Goal: Task Accomplishment & Management: Complete application form

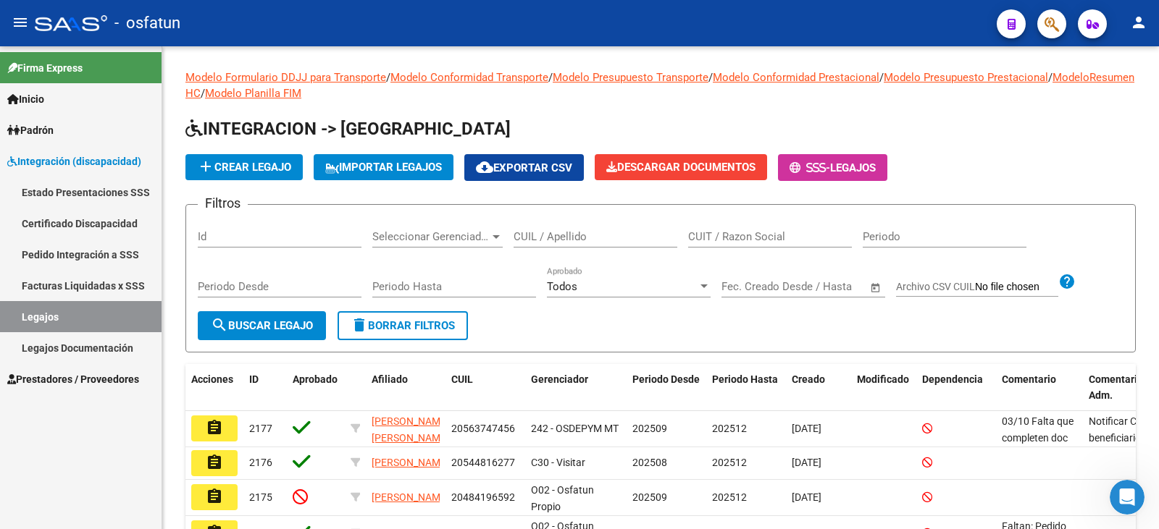
drag, startPoint x: 73, startPoint y: 380, endPoint x: 106, endPoint y: 384, distance: 33.5
click at [75, 381] on span "Prestadores / Proveedores" at bounding box center [73, 380] width 132 height 16
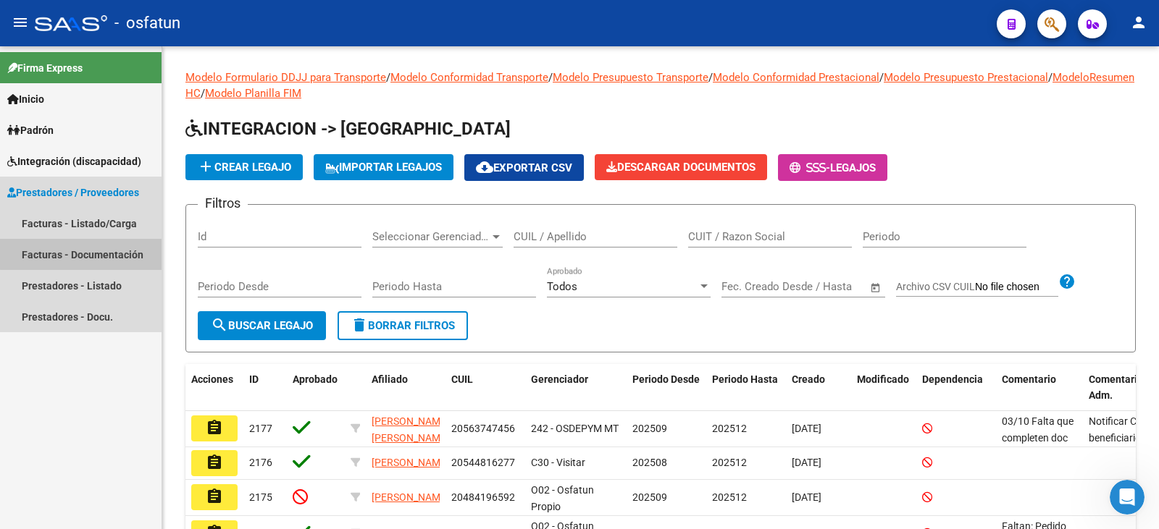
drag, startPoint x: 105, startPoint y: 253, endPoint x: 141, endPoint y: 256, distance: 36.3
click at [105, 253] on link "Facturas - Documentación" at bounding box center [80, 254] width 161 height 31
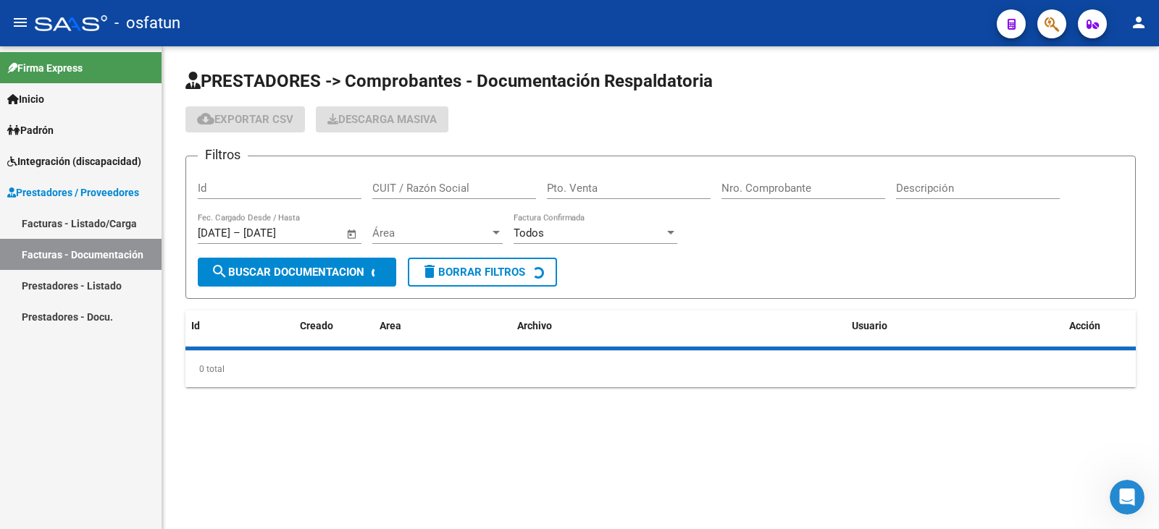
click at [115, 223] on link "Facturas - Listado/Carga" at bounding box center [80, 223] width 161 height 31
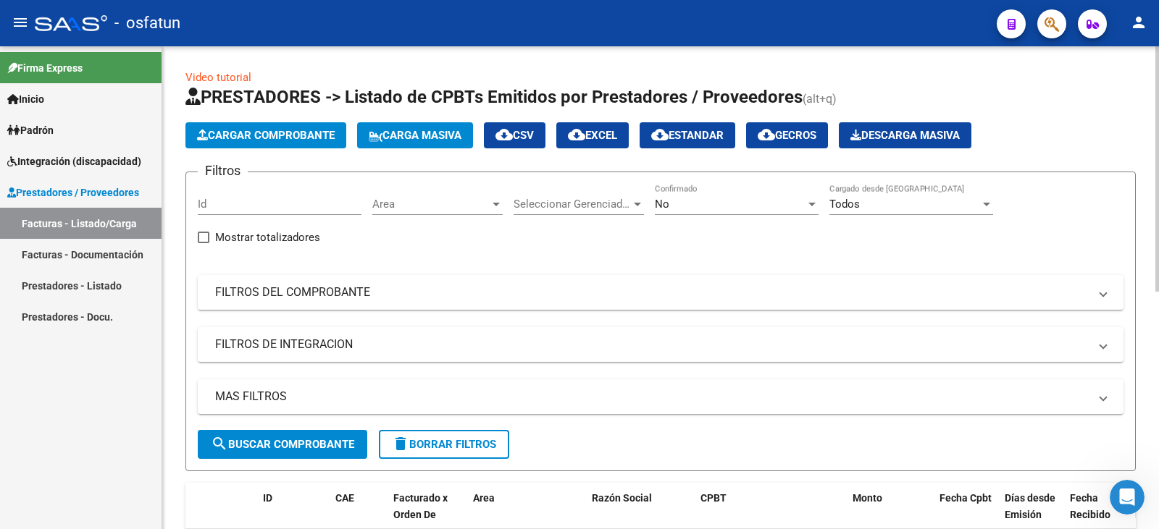
click at [225, 133] on span "Cargar Comprobante" at bounding box center [266, 135] width 138 height 13
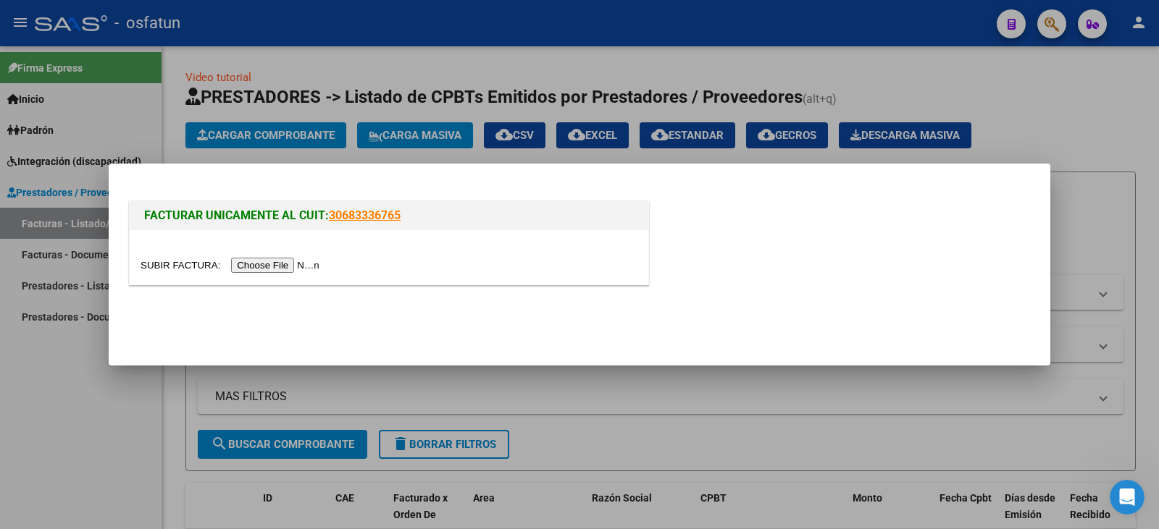
click at [280, 267] on input "file" at bounding box center [231, 265] width 183 height 15
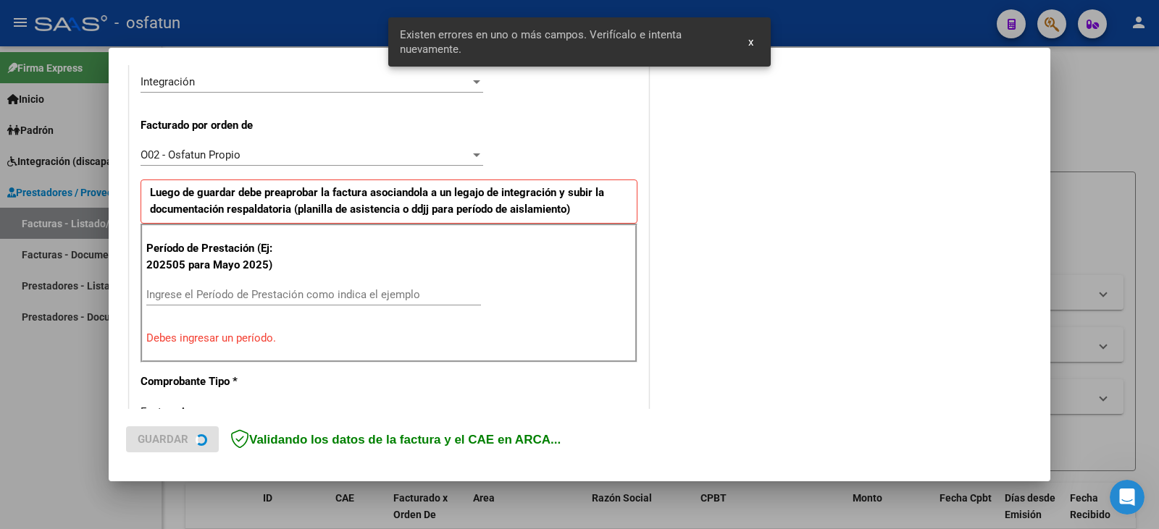
scroll to position [406, 0]
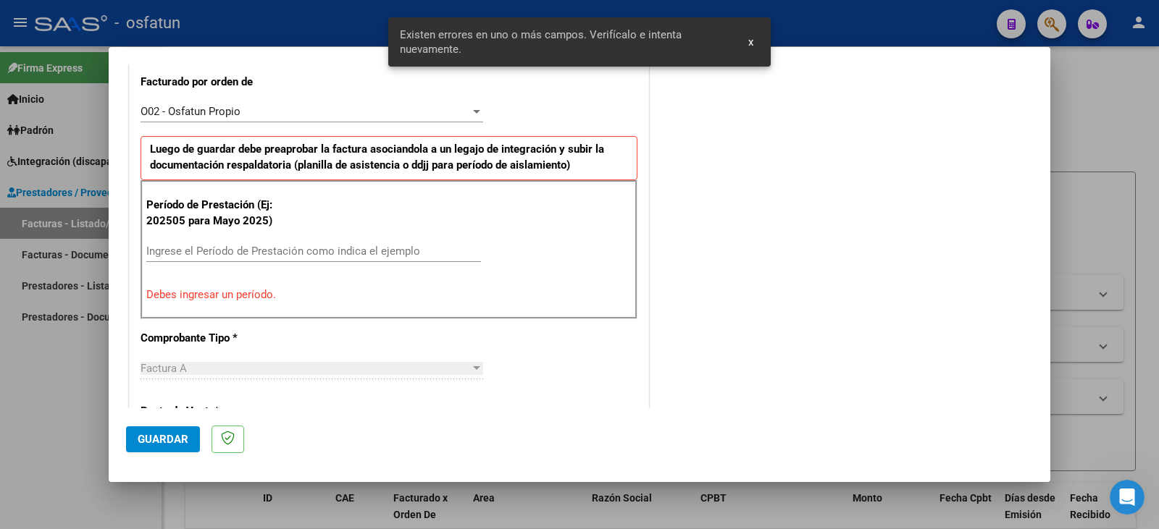
click at [249, 253] on input "Ingrese el Período de Prestación como indica el ejemplo" at bounding box center [313, 251] width 335 height 13
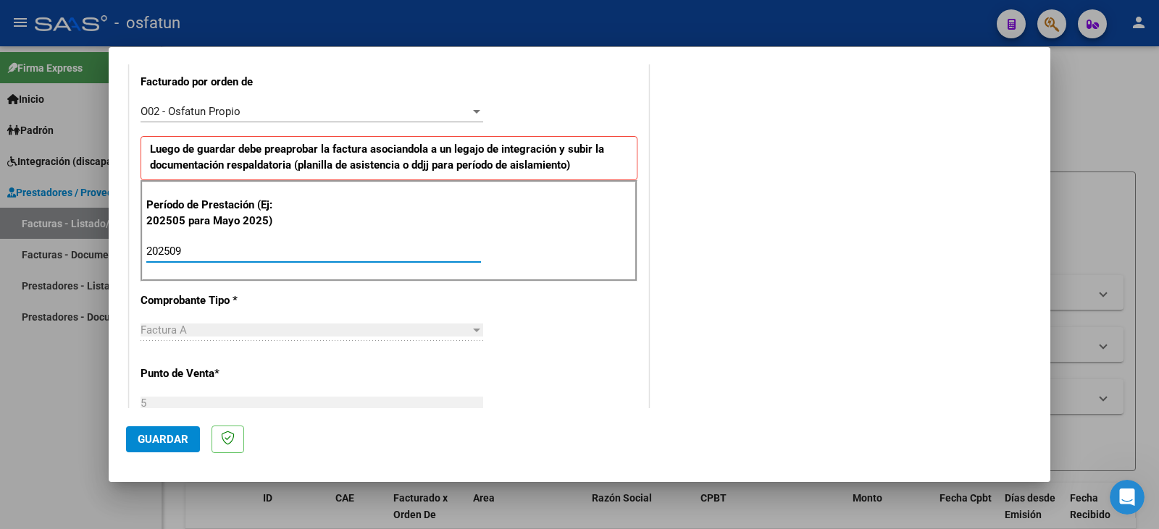
type input "202509"
click at [143, 442] on span "Guardar" at bounding box center [163, 439] width 51 height 13
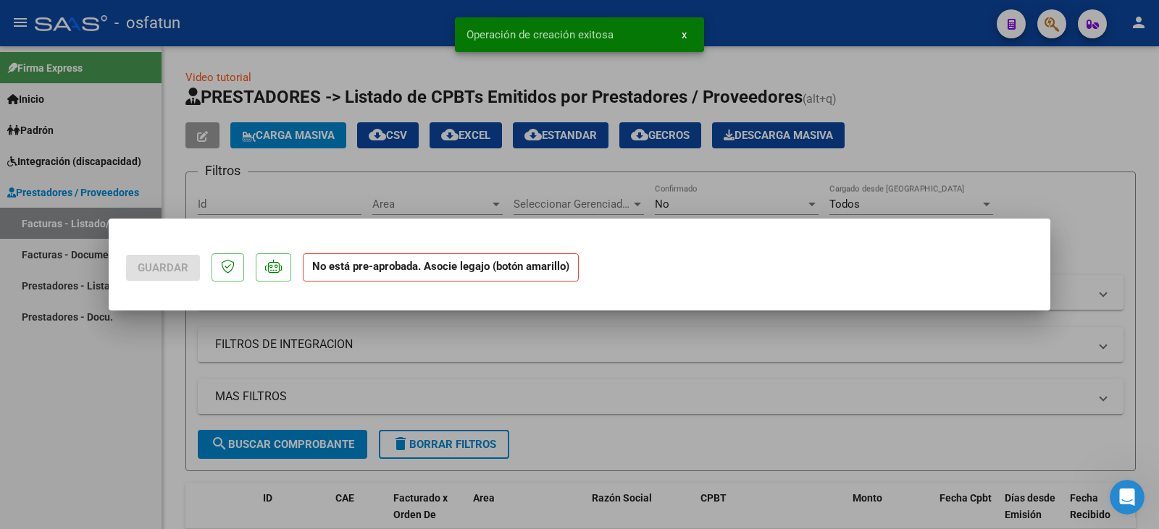
scroll to position [0, 0]
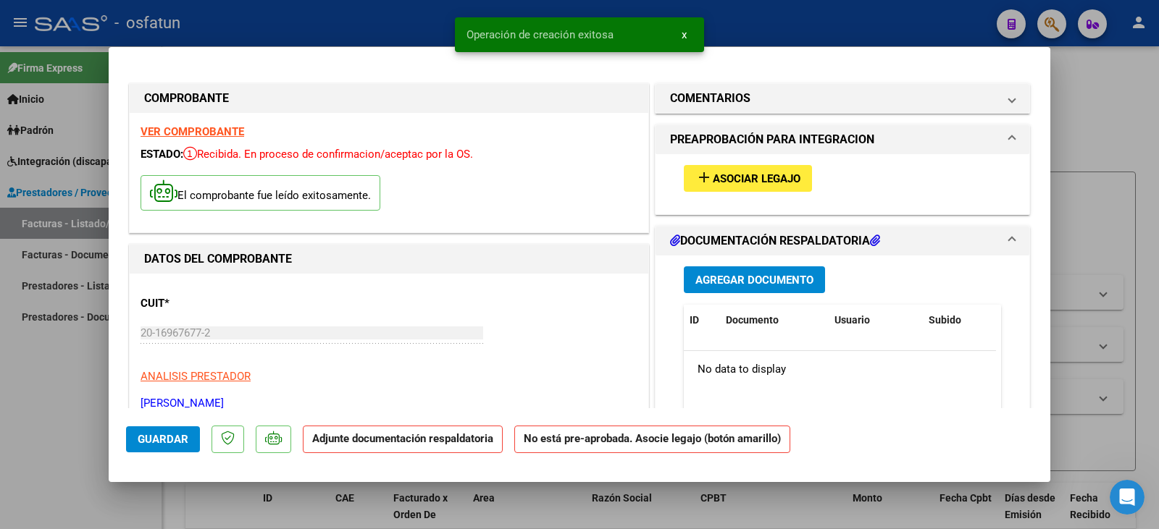
click at [763, 193] on div "add Asociar Legajo" at bounding box center [842, 178] width 339 height 49
click at [761, 183] on span "Asociar Legajo" at bounding box center [757, 178] width 88 height 13
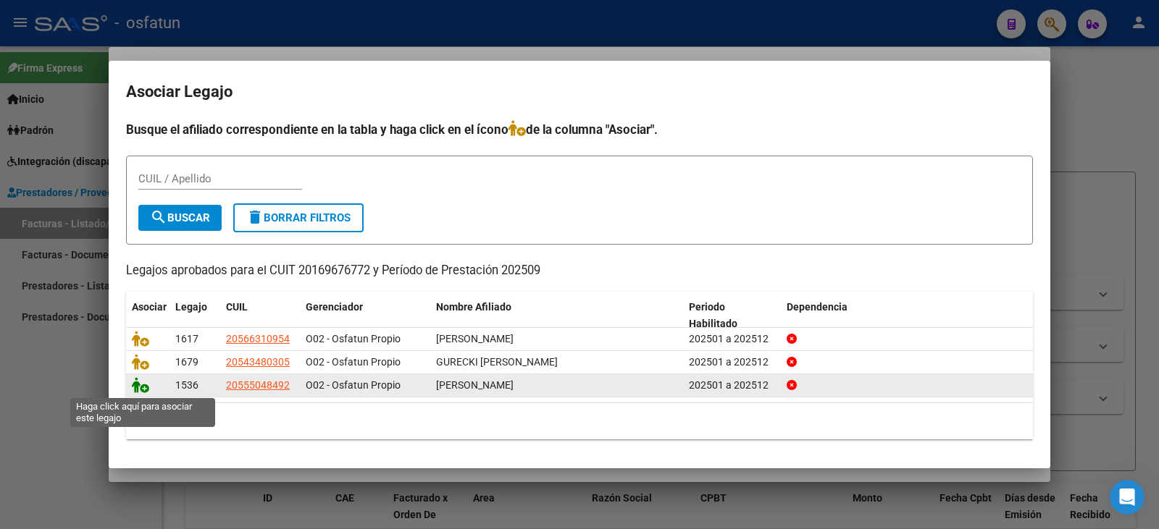
click at [138, 385] on icon at bounding box center [140, 385] width 17 height 16
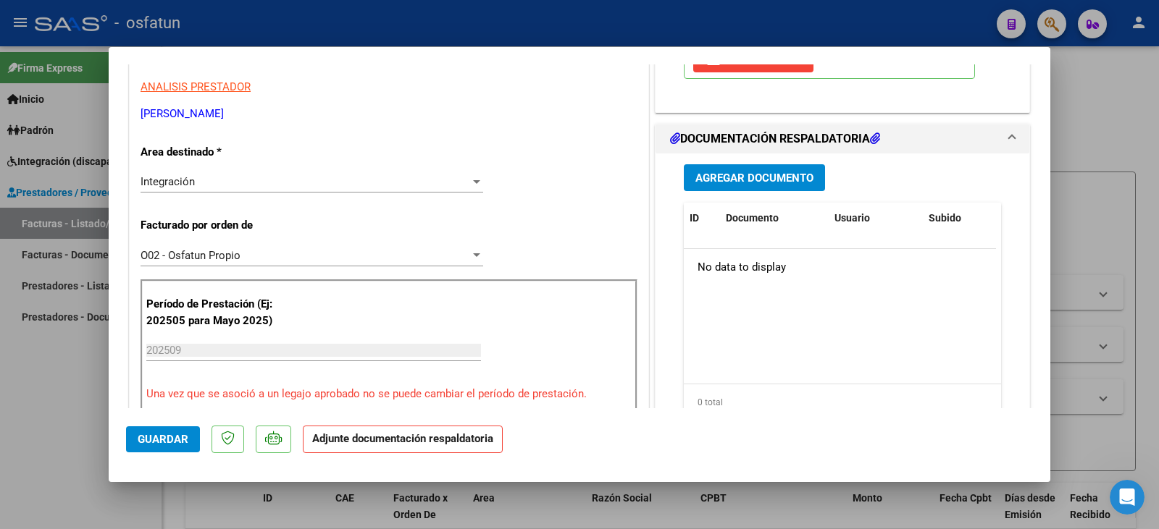
scroll to position [362, 0]
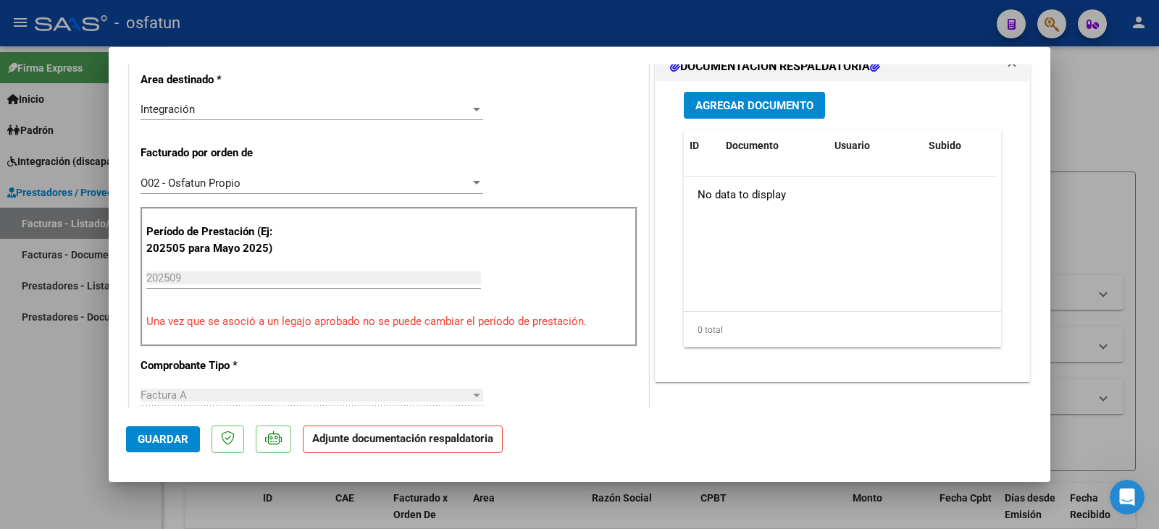
drag, startPoint x: 725, startPoint y: 104, endPoint x: 728, endPoint y: 115, distance: 11.2
click at [725, 106] on div "Agregar Documento ID Documento Usuario Subido Acción No data to display 0 total…" at bounding box center [842, 225] width 339 height 289
click at [729, 112] on span "Agregar Documento" at bounding box center [754, 105] width 118 height 13
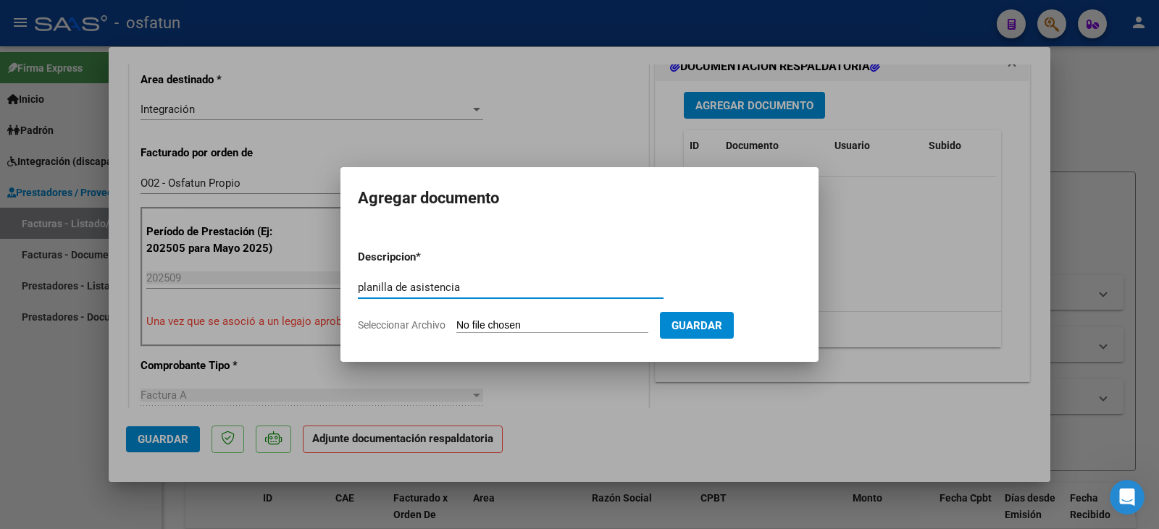
type input "planilla de asistencia"
click at [523, 320] on input "Seleccionar Archivo" at bounding box center [552, 326] width 192 height 14
type input "C:\fakepath\pinto nanth plan.pdf"
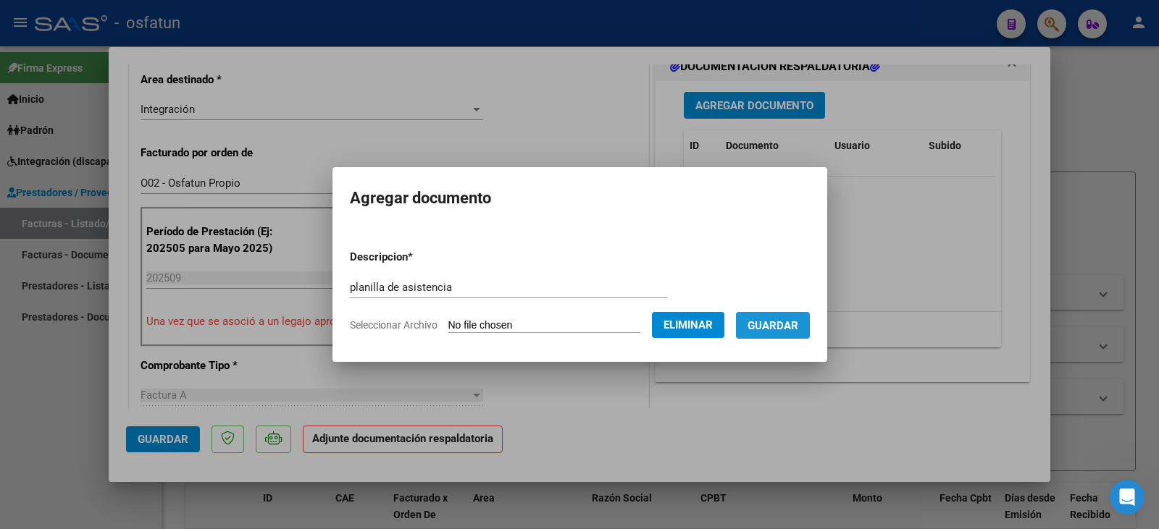
click at [798, 327] on span "Guardar" at bounding box center [772, 325] width 51 height 13
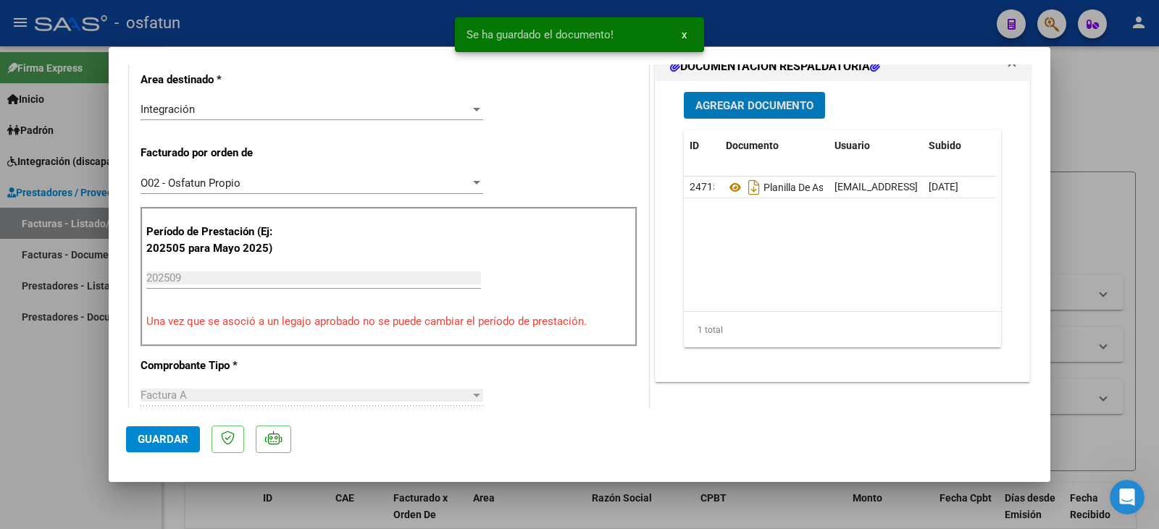
click at [725, 112] on span "Agregar Documento" at bounding box center [754, 105] width 118 height 13
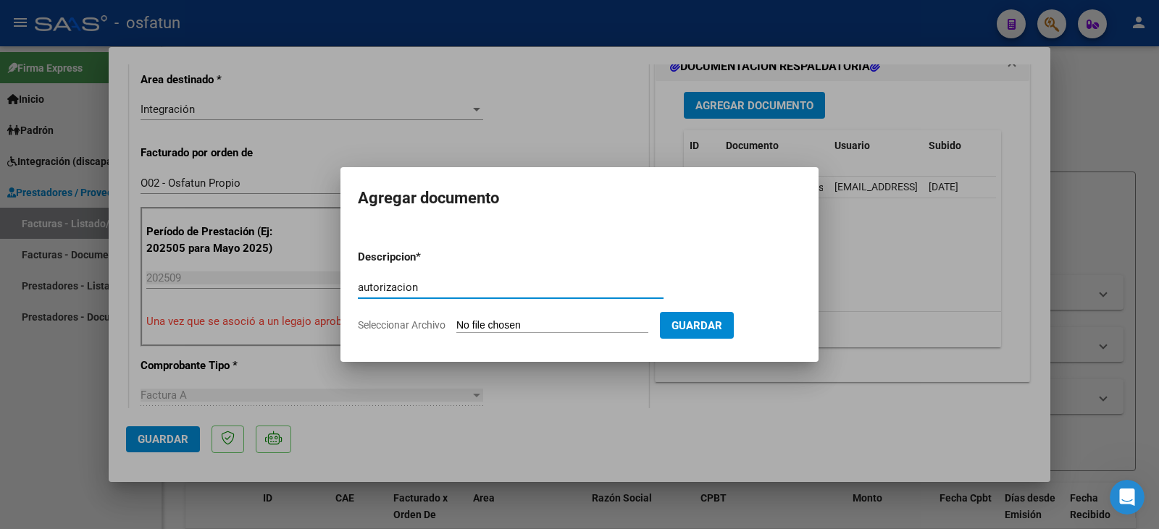
type input "autorizacion"
click at [519, 323] on input "Seleccionar Archivo" at bounding box center [552, 326] width 192 height 14
type input "C:\fakepath\Nanthaveth - pinto - transporte terapias.pdf"
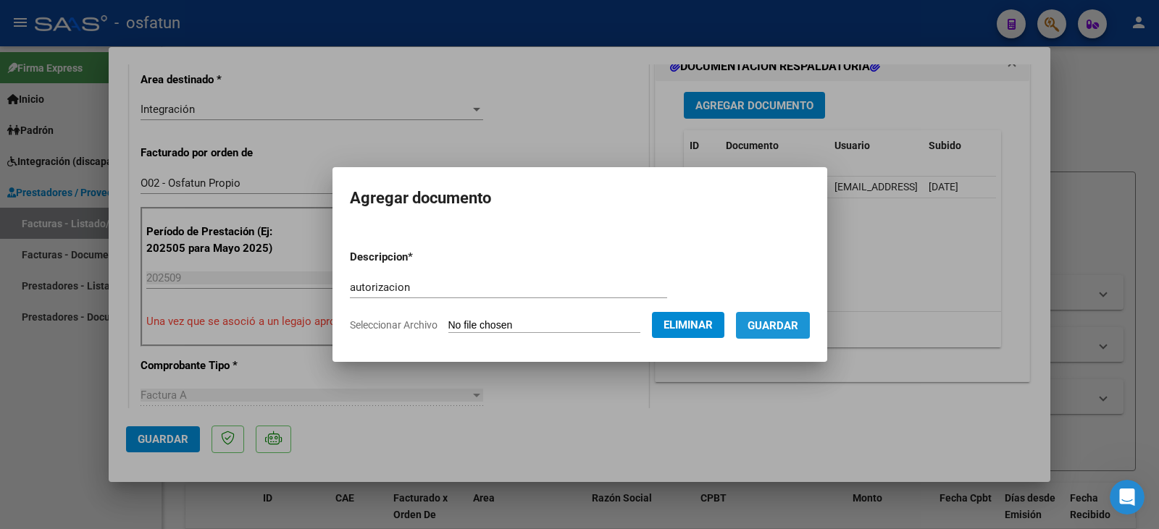
click at [796, 326] on span "Guardar" at bounding box center [772, 325] width 51 height 13
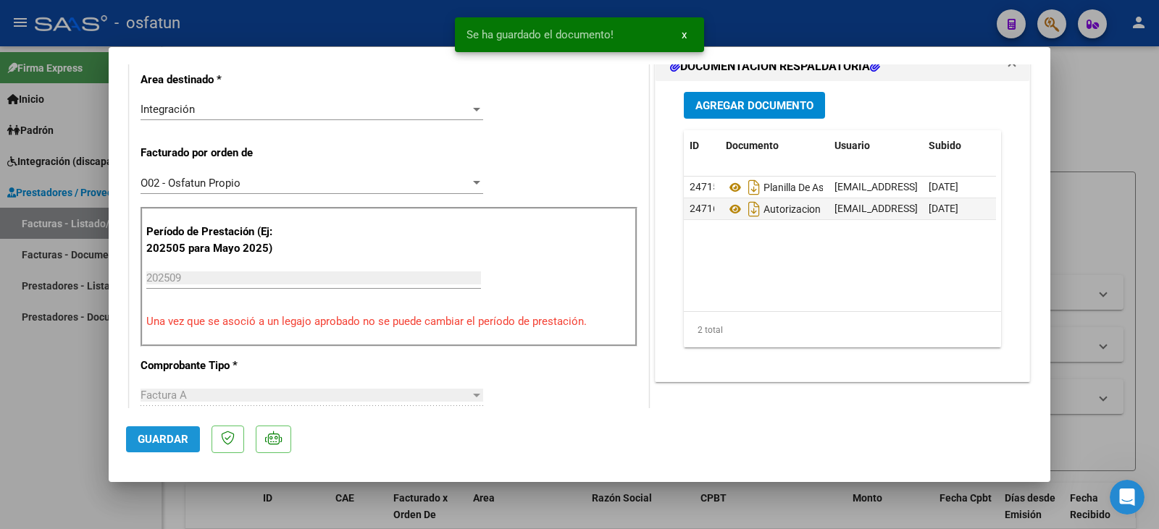
click at [184, 445] on span "Guardar" at bounding box center [163, 439] width 51 height 13
click at [97, 430] on div at bounding box center [579, 264] width 1159 height 529
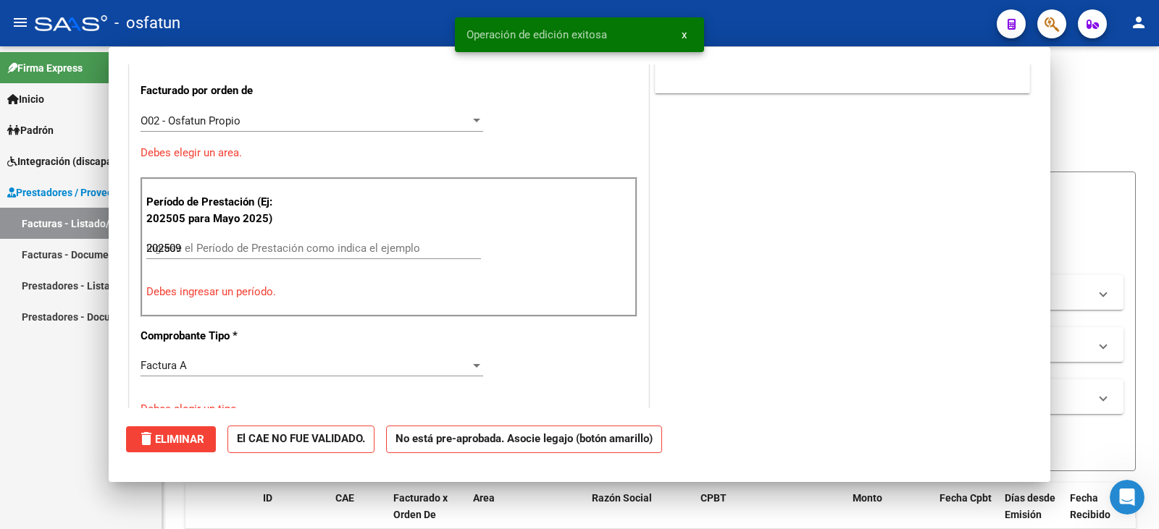
type input "$ 0,00"
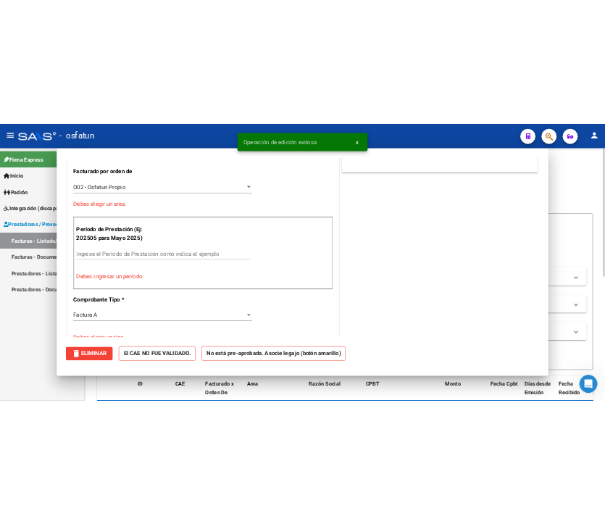
scroll to position [300, 0]
